Goal: Book appointment/travel/reservation

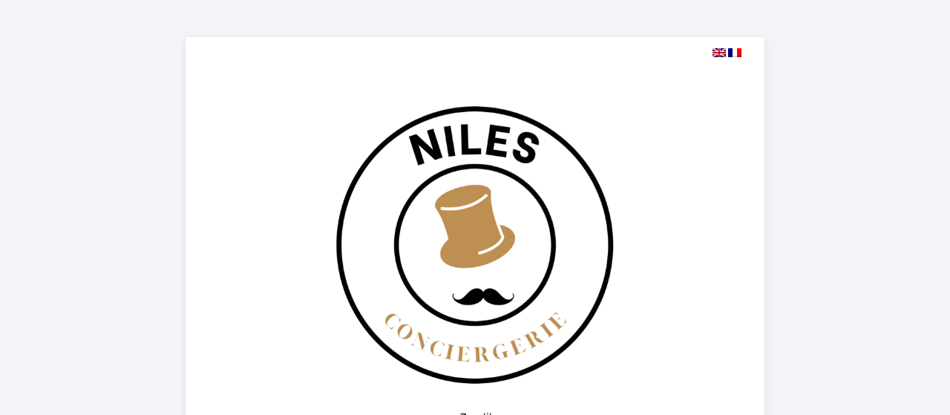
select select
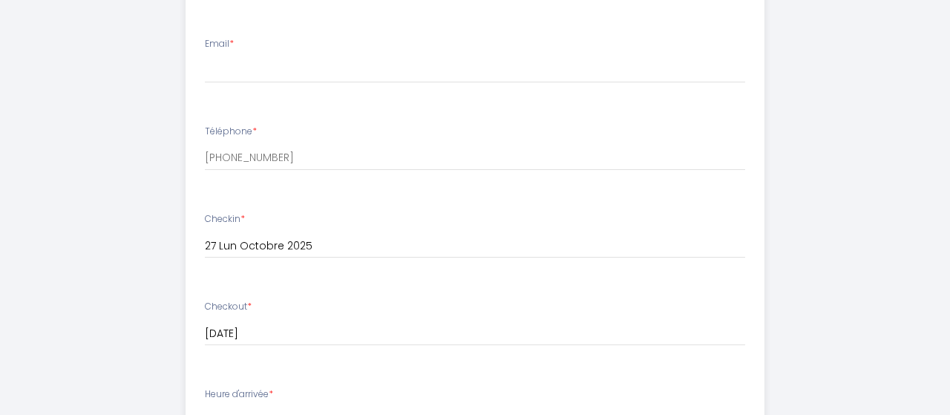
scroll to position [463, 0]
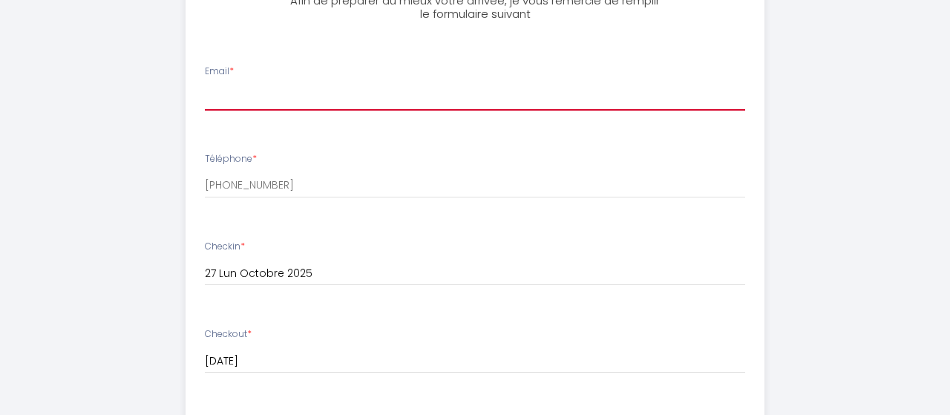
click at [238, 94] on input "Email *" at bounding box center [475, 97] width 540 height 27
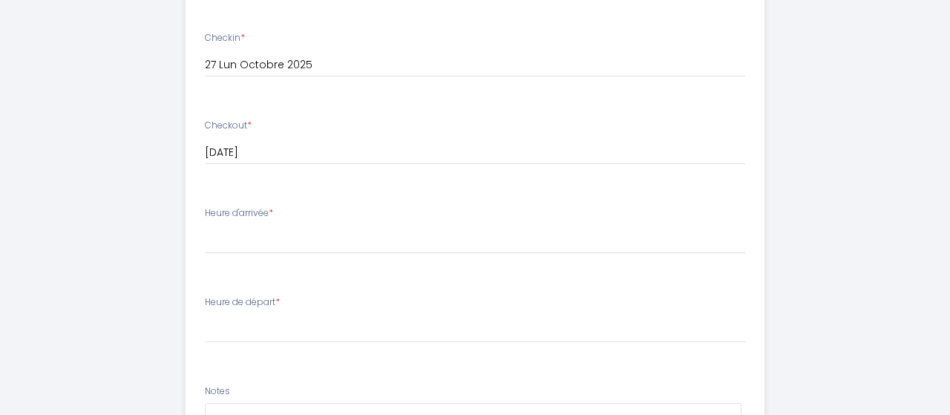
scroll to position [695, 0]
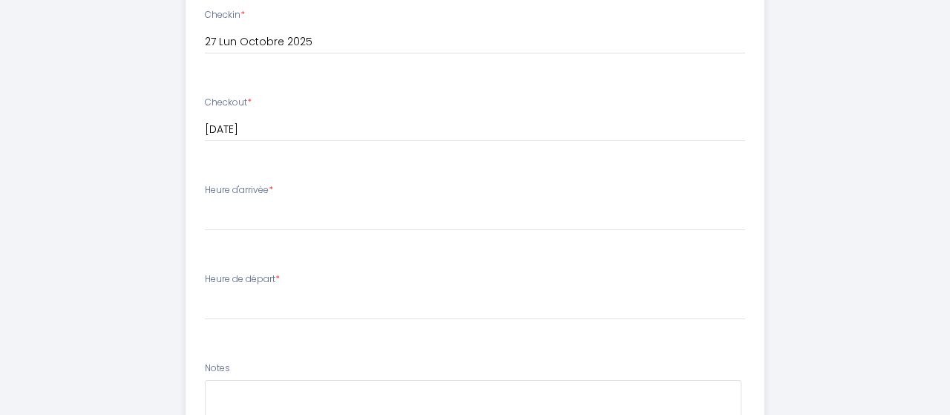
type input "[EMAIL_ADDRESS][DOMAIN_NAME]"
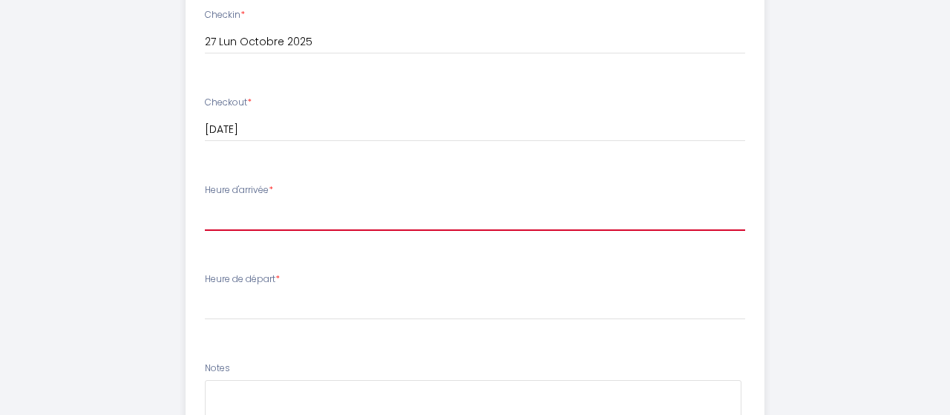
click at [205, 203] on select "16:00 16:30 17:00 17:30 18:00 18:30 19:00 19:30 20:00 20:30 21:00 21:30 22:00 2…" at bounding box center [475, 217] width 540 height 28
select select "18:00"
click option "18:00" at bounding box center [0, 0] width 0 height 0
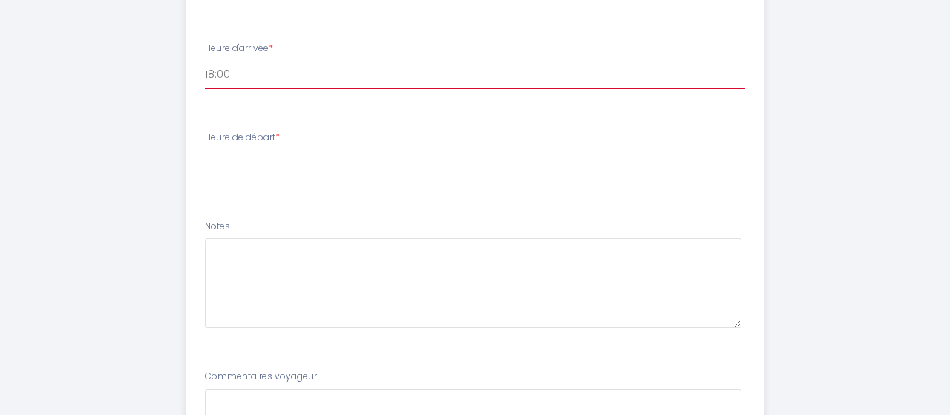
scroll to position [849, 0]
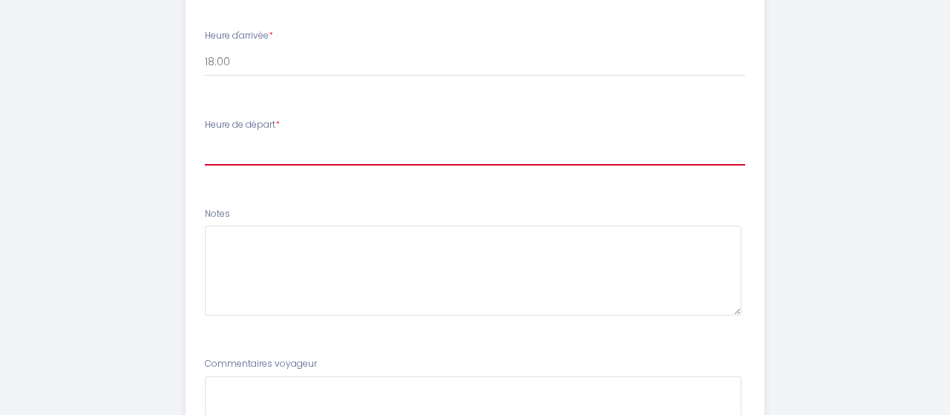
click at [205, 137] on select "00:00 00:30 01:00 01:30 02:00 02:30 03:00 03:30 04:00 04:30 05:00 05:30 06:00 0…" at bounding box center [475, 151] width 540 height 28
click option "05:30" at bounding box center [0, 0] width 0 height 0
click at [205, 137] on select "00:00 00:30 01:00 01:30 02:00 02:30 03:00 03:30 04:00 04:30 05:00 05:30 06:00 0…" at bounding box center [475, 151] width 540 height 28
select select "05:00"
click option "05:00" at bounding box center [0, 0] width 0 height 0
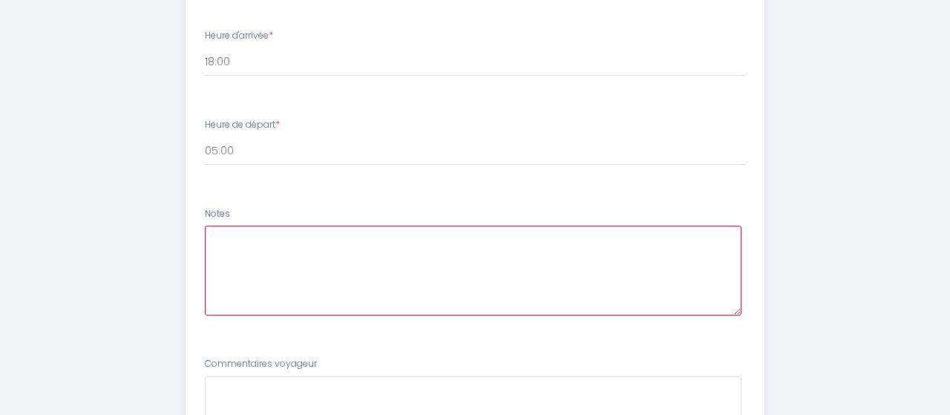
click at [279, 237] on textarea at bounding box center [473, 271] width 537 height 90
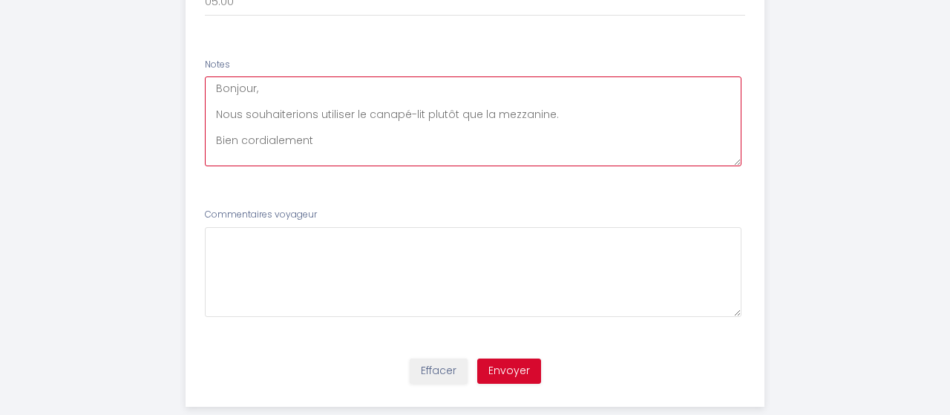
scroll to position [1025, 0]
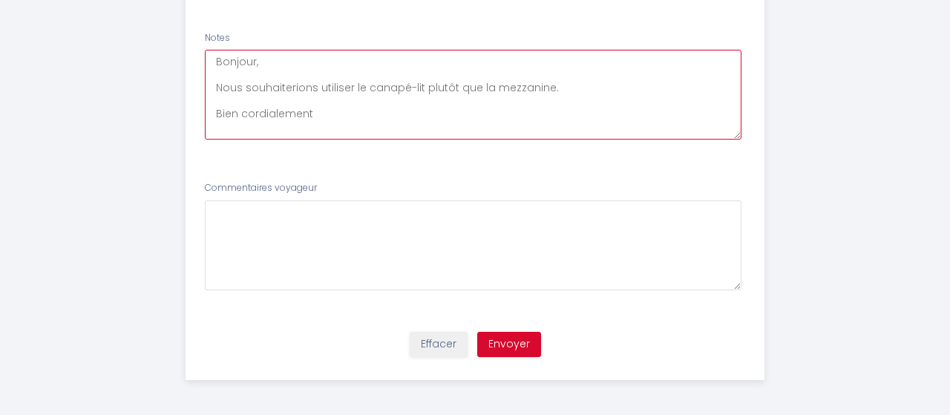
type textarea "Bonjour, Nous souhaiterions utiliser le canapé-lit plutôt que la mezzanine. Bie…"
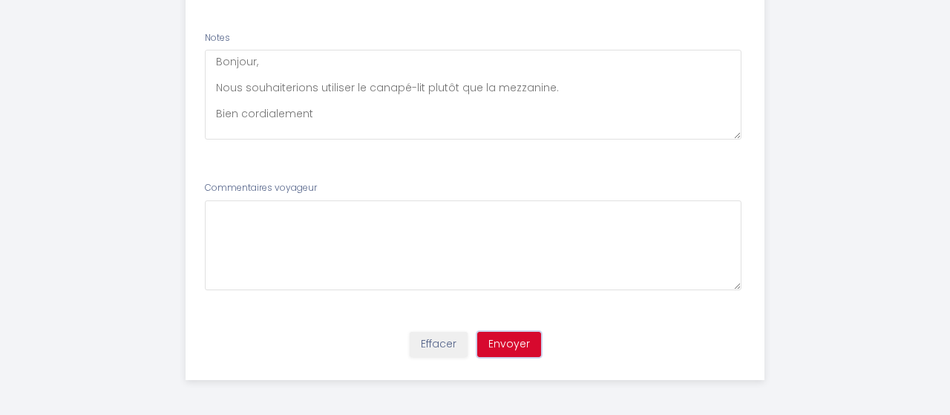
click at [519, 340] on button "Envoyer" at bounding box center [509, 344] width 64 height 25
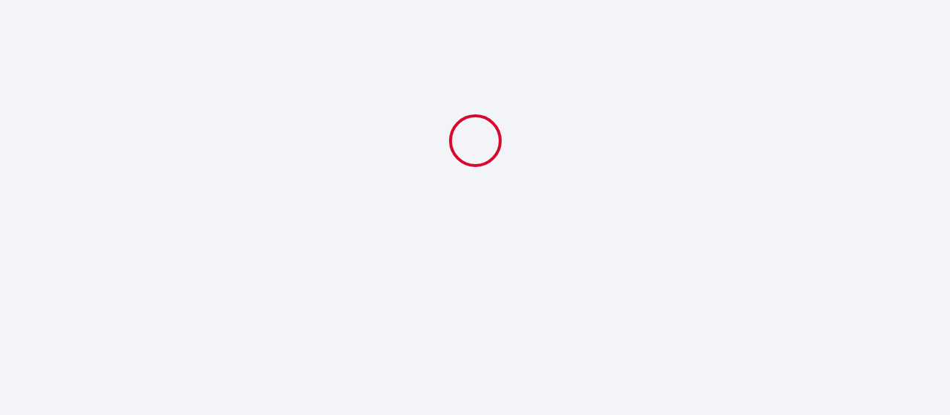
scroll to position [0, 0]
select select "18:00"
select select "05:00"
